Goal: Check status: Check status

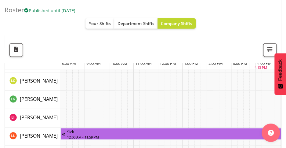
scroll to position [559, 0]
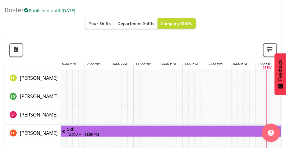
click at [86, 52] on div "All Locations [GEOGRAPHIC_DATA] [GEOGRAPHIC_DATA] Select All Deselect All All D…" at bounding box center [141, 49] width 272 height 13
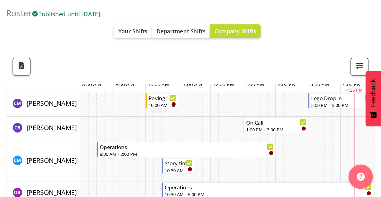
scroll to position [0, 0]
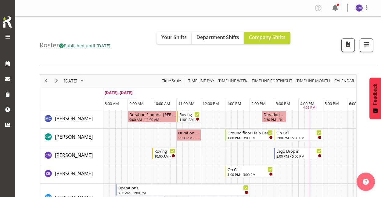
drag, startPoint x: 254, startPoint y: 0, endPoint x: 127, endPoint y: 24, distance: 129.1
click at [127, 24] on div "Roster Published until [DATE] Your Shifts Department Shifts Company Shifts All …" at bounding box center [209, 40] width 338 height 48
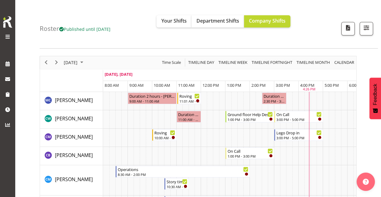
scroll to position [17, 0]
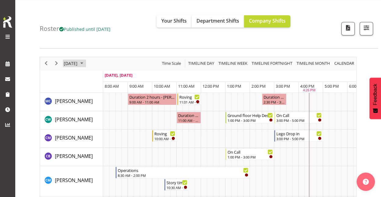
click at [78, 62] on span "[DATE]" at bounding box center [70, 63] width 15 height 8
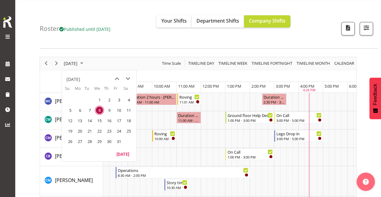
click at [80, 128] on span "20" at bounding box center [79, 130] width 9 height 9
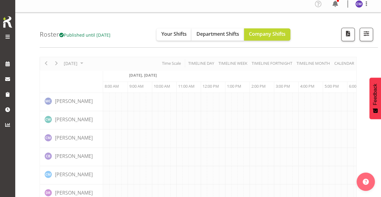
scroll to position [0, 24]
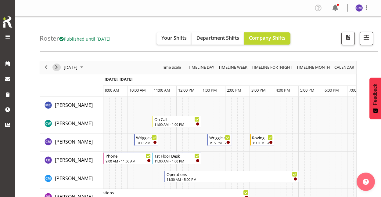
click at [59, 69] on span "Next" at bounding box center [56, 67] width 7 height 8
click at [0, 0] on div "Timeline Day of October 20, 2025" at bounding box center [0, 0] width 0 height 0
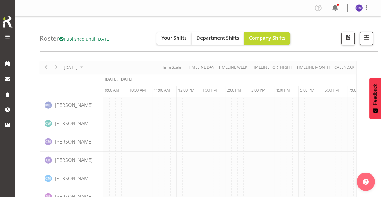
scroll to position [0, 24]
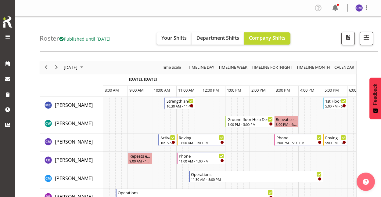
scroll to position [0, 24]
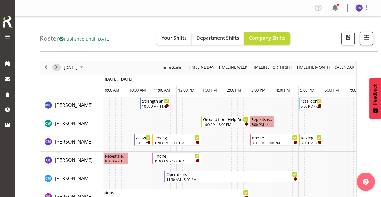
click at [59, 69] on span "Next" at bounding box center [56, 67] width 7 height 8
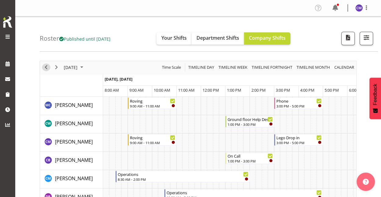
click at [47, 66] on span "Previous" at bounding box center [45, 67] width 7 height 8
click at [0, 0] on div "Timeline Day of October 22, 2025" at bounding box center [0, 0] width 0 height 0
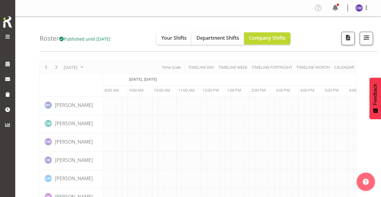
scroll to position [0, 24]
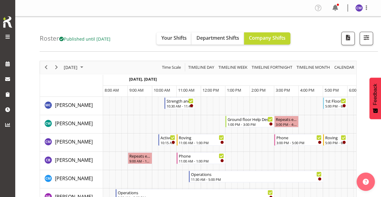
scroll to position [0, 24]
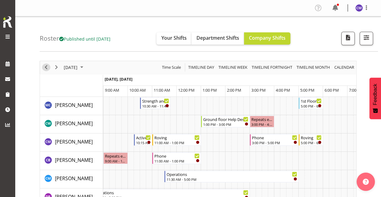
click at [47, 67] on span "Previous" at bounding box center [45, 67] width 7 height 8
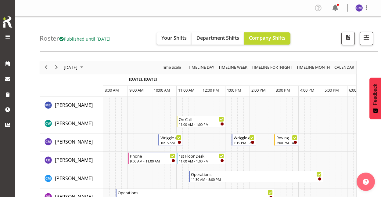
scroll to position [0, 24]
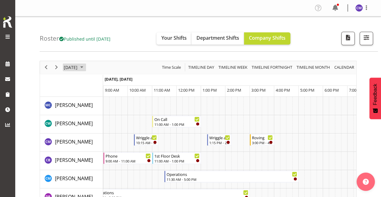
click at [78, 68] on span "[DATE]" at bounding box center [70, 67] width 15 height 8
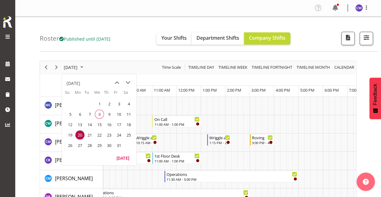
click at [99, 134] on span "22" at bounding box center [99, 134] width 9 height 9
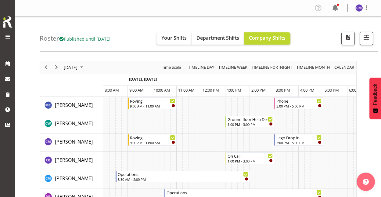
scroll to position [0, 24]
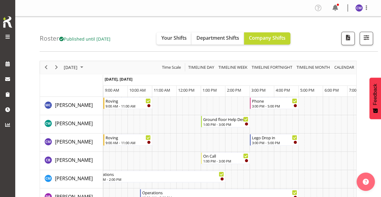
click at [160, 144] on td "Timeline Day of October 22, 2025" at bounding box center [161, 142] width 6 height 18
click at [158, 143] on td "Timeline Day of October 22, 2025" at bounding box center [161, 142] width 6 height 18
click at [154, 144] on td "Timeline Day of October 22, 2025" at bounding box center [155, 142] width 6 height 18
